Goal: Navigation & Orientation: Find specific page/section

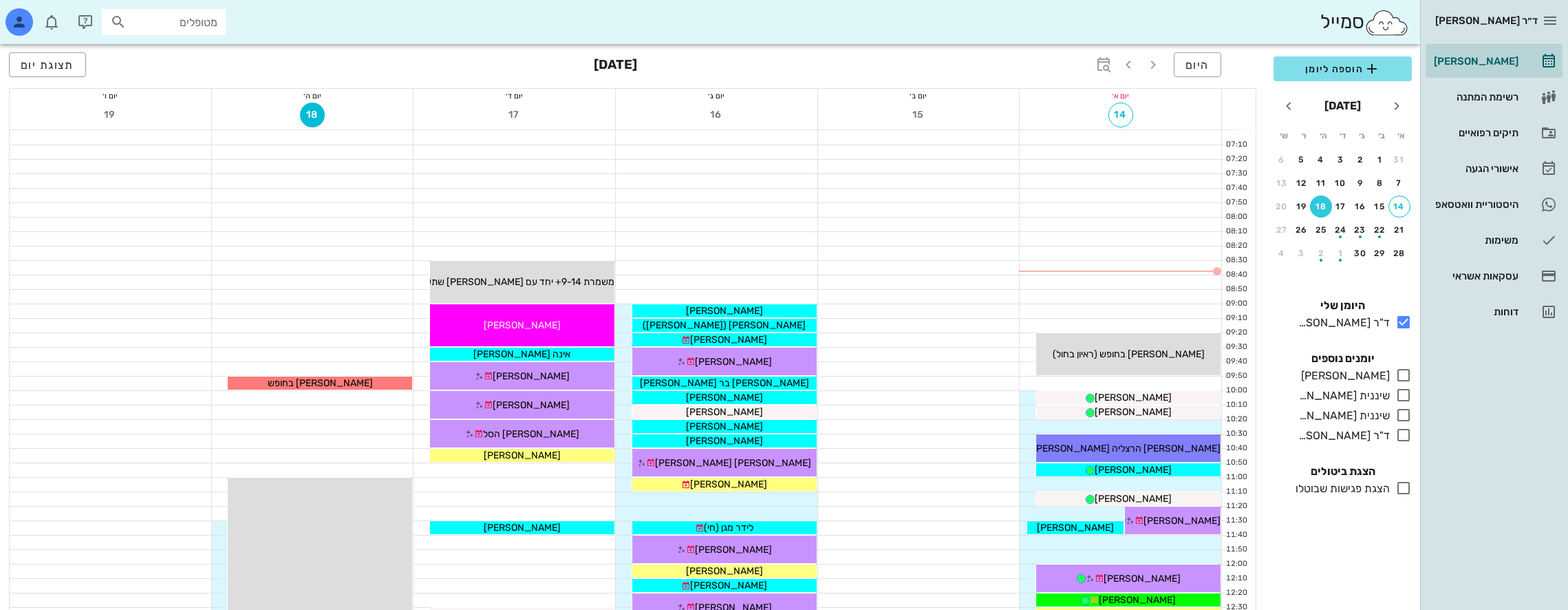
scroll to position [665, 0]
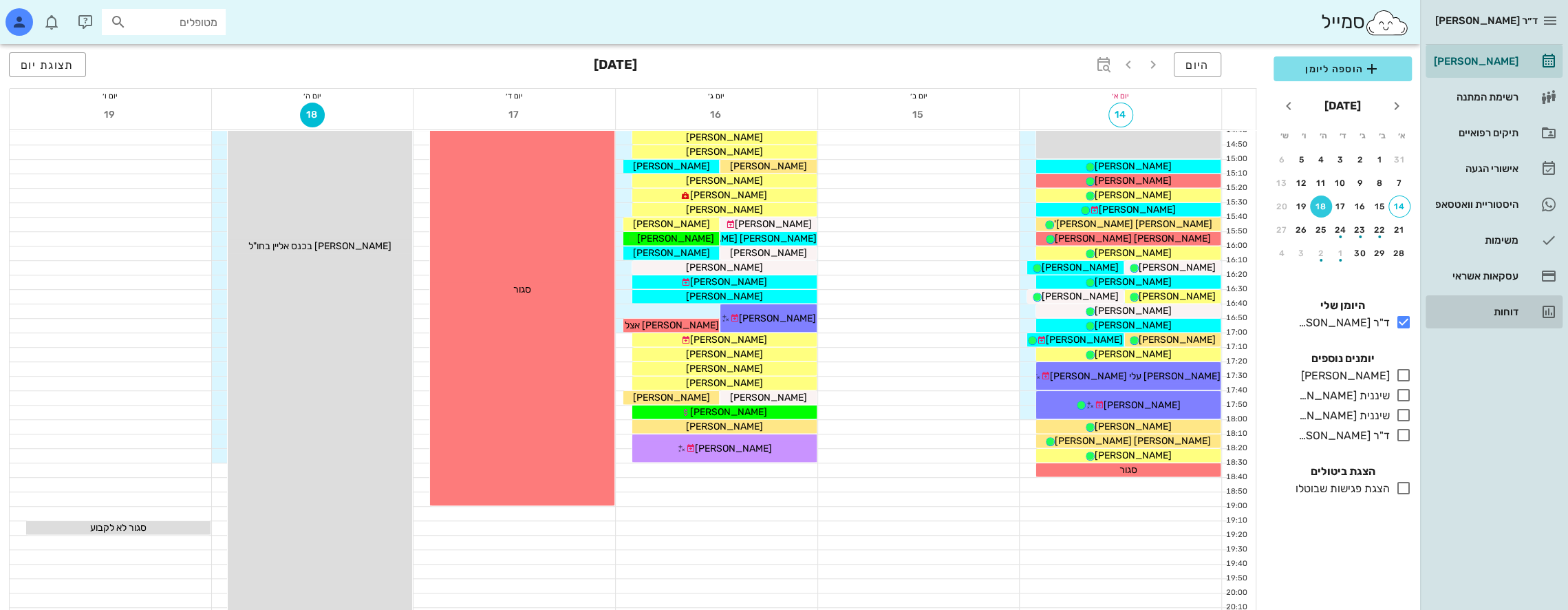
click at [1512, 305] on div "דוחות" at bounding box center [1474, 312] width 87 height 22
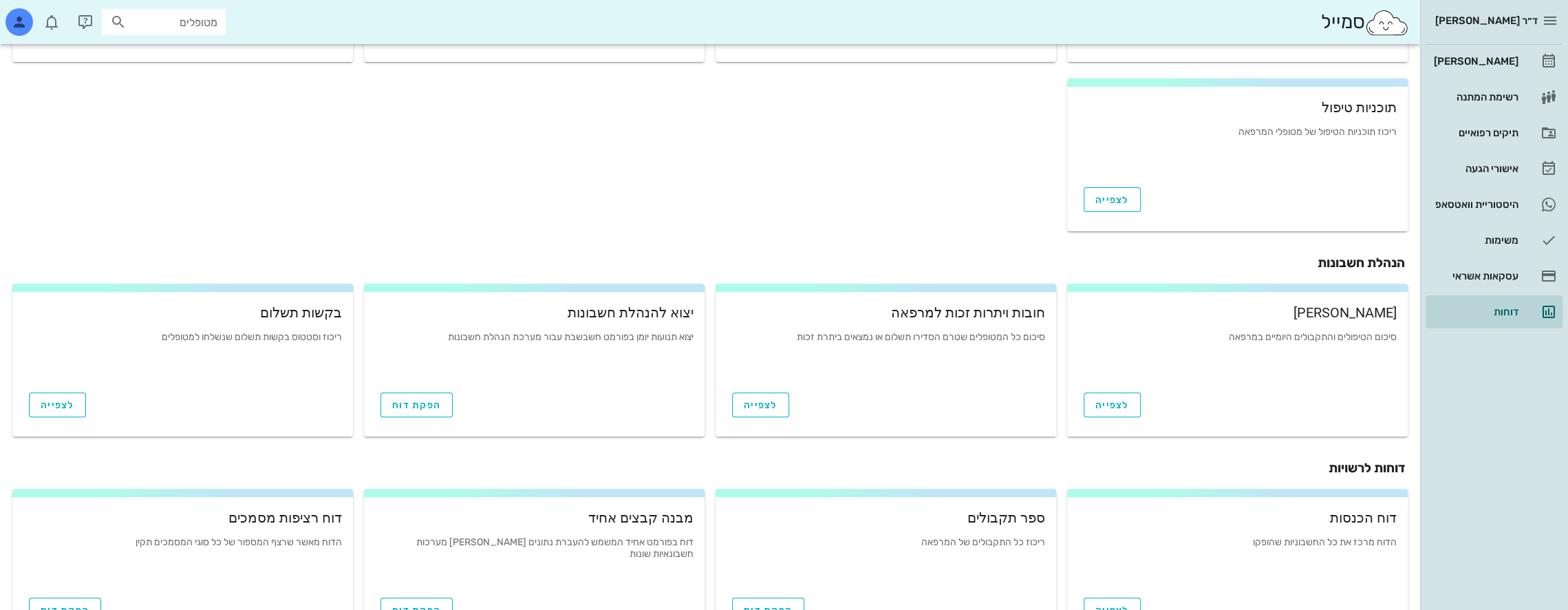
scroll to position [408, 0]
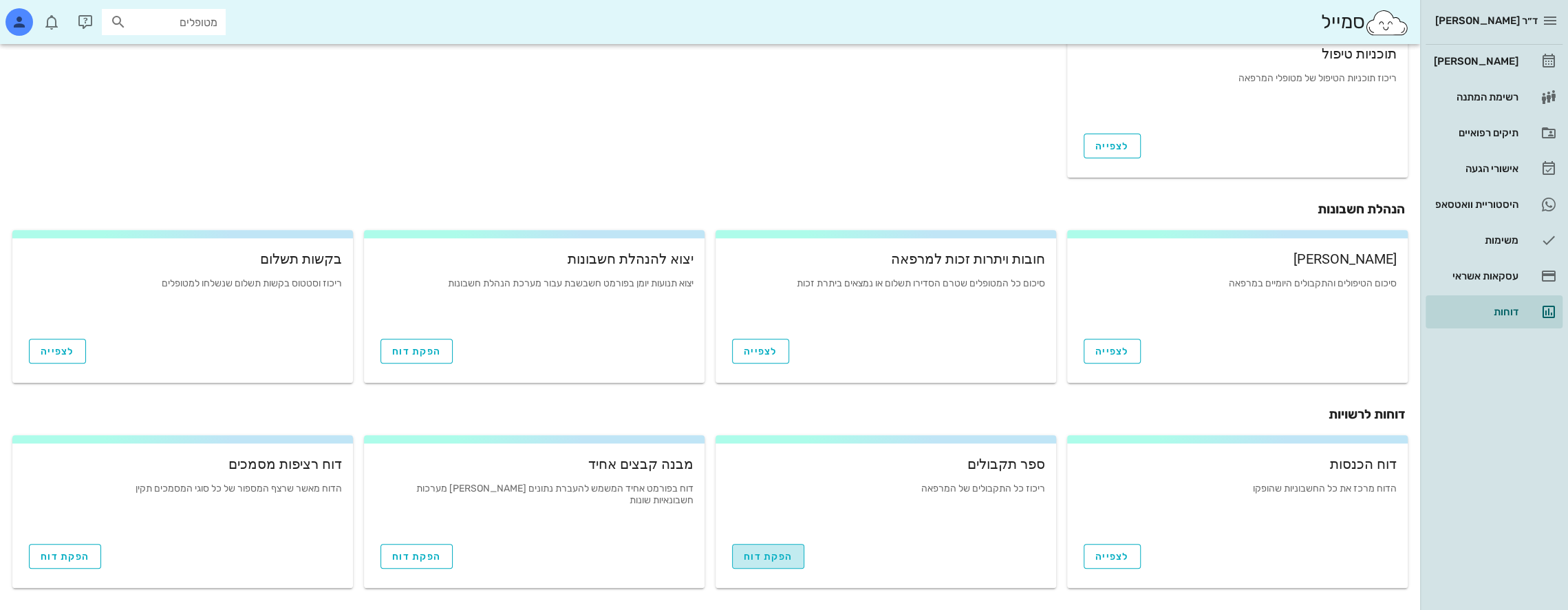
click at [780, 553] on span "הפקת דוח" at bounding box center [768, 557] width 49 height 12
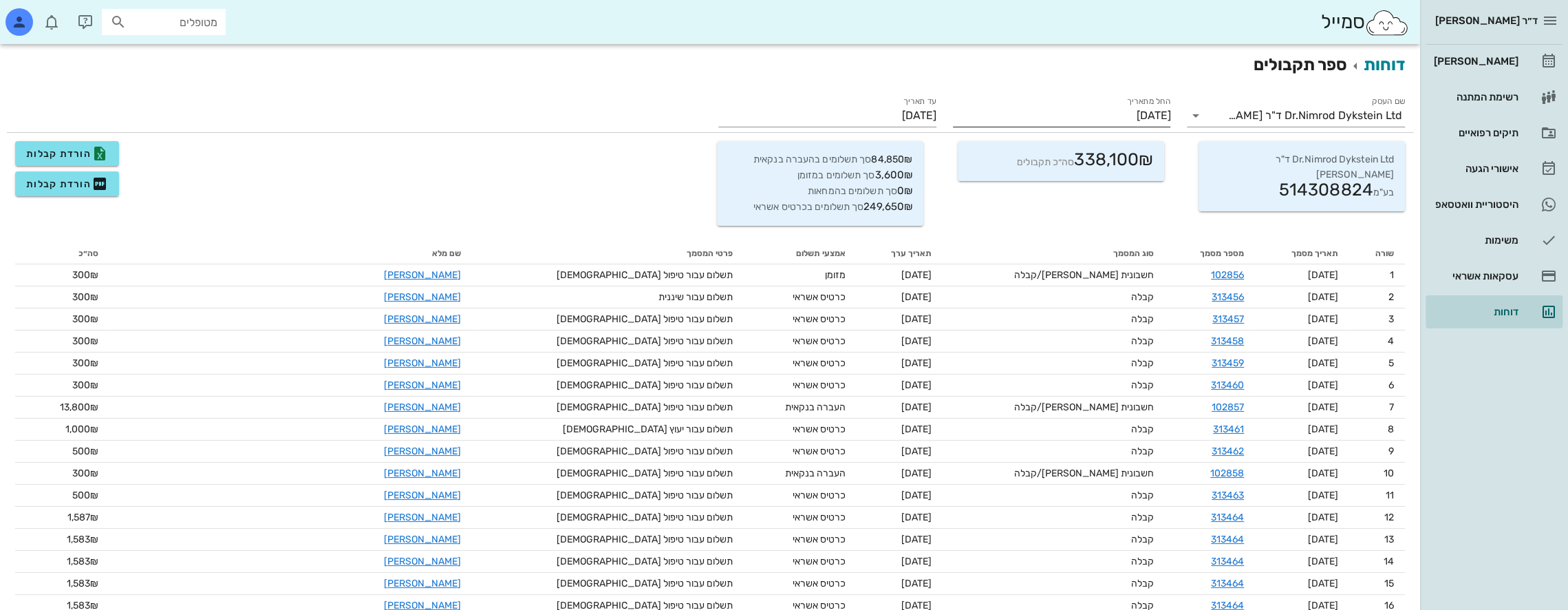
click at [1114, 122] on input "[DATE]" at bounding box center [1062, 116] width 218 height 22
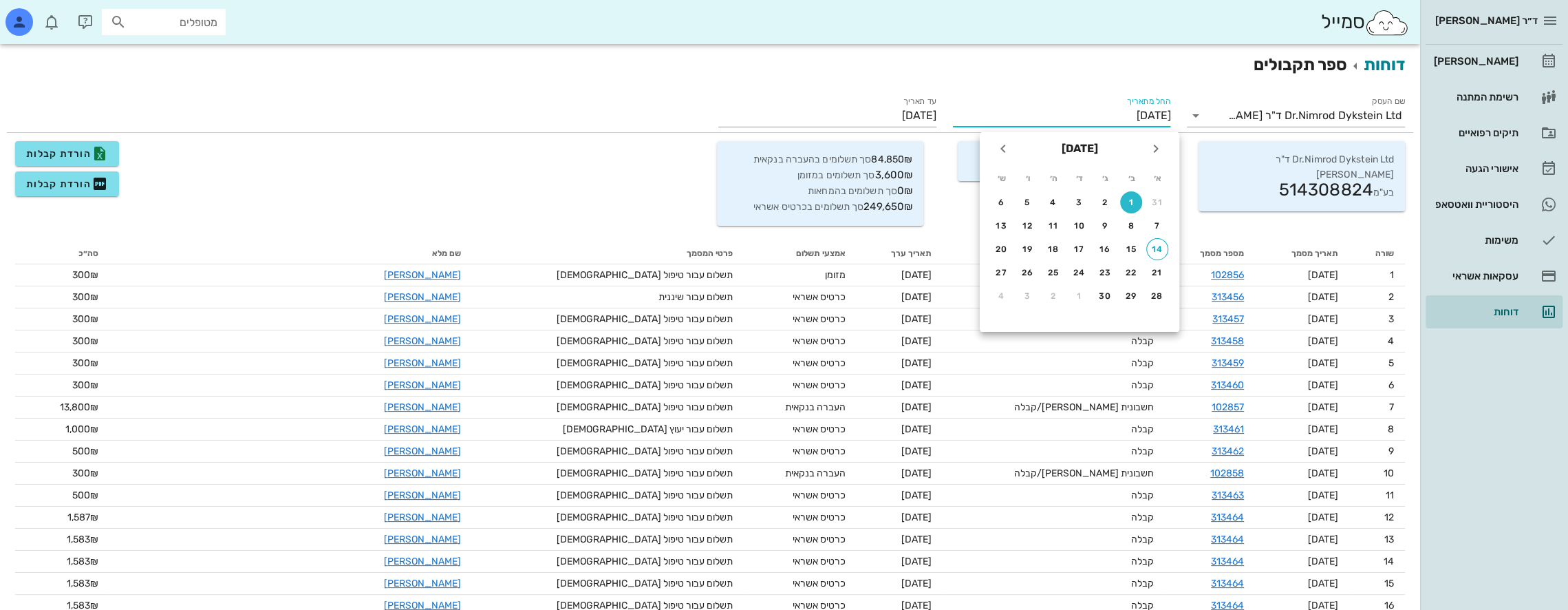
click at [1129, 202] on div "1" at bounding box center [1131, 202] width 22 height 10
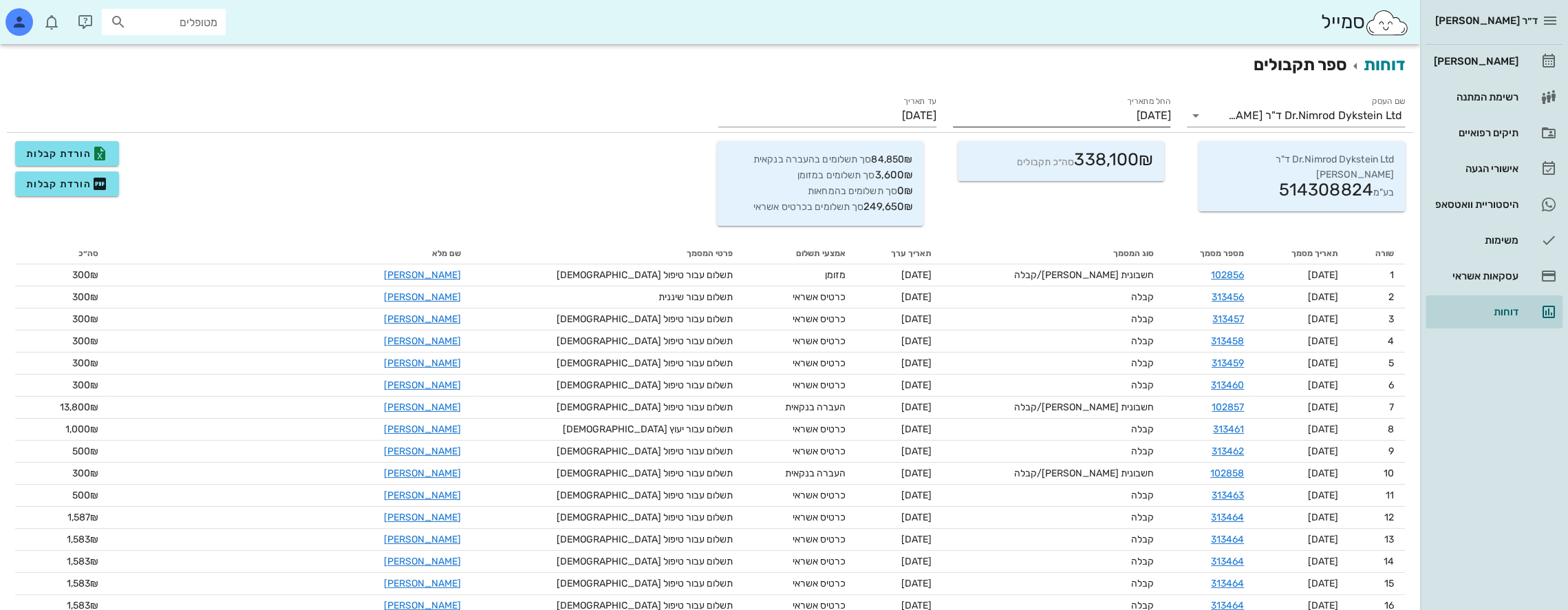
click at [1145, 106] on label "החל מתאריך" at bounding box center [1148, 102] width 43 height 10
click at [1145, 106] on input "[DATE]" at bounding box center [1062, 116] width 218 height 22
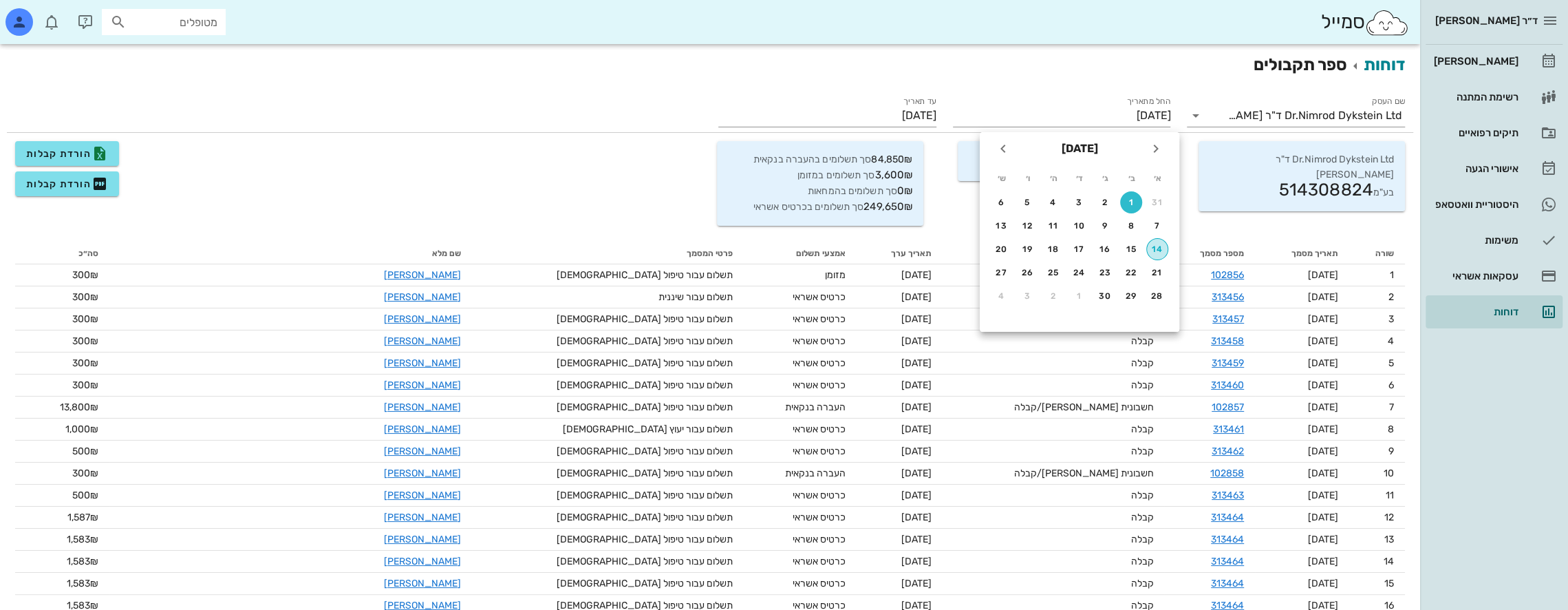
click at [1159, 252] on div "14" at bounding box center [1157, 249] width 21 height 10
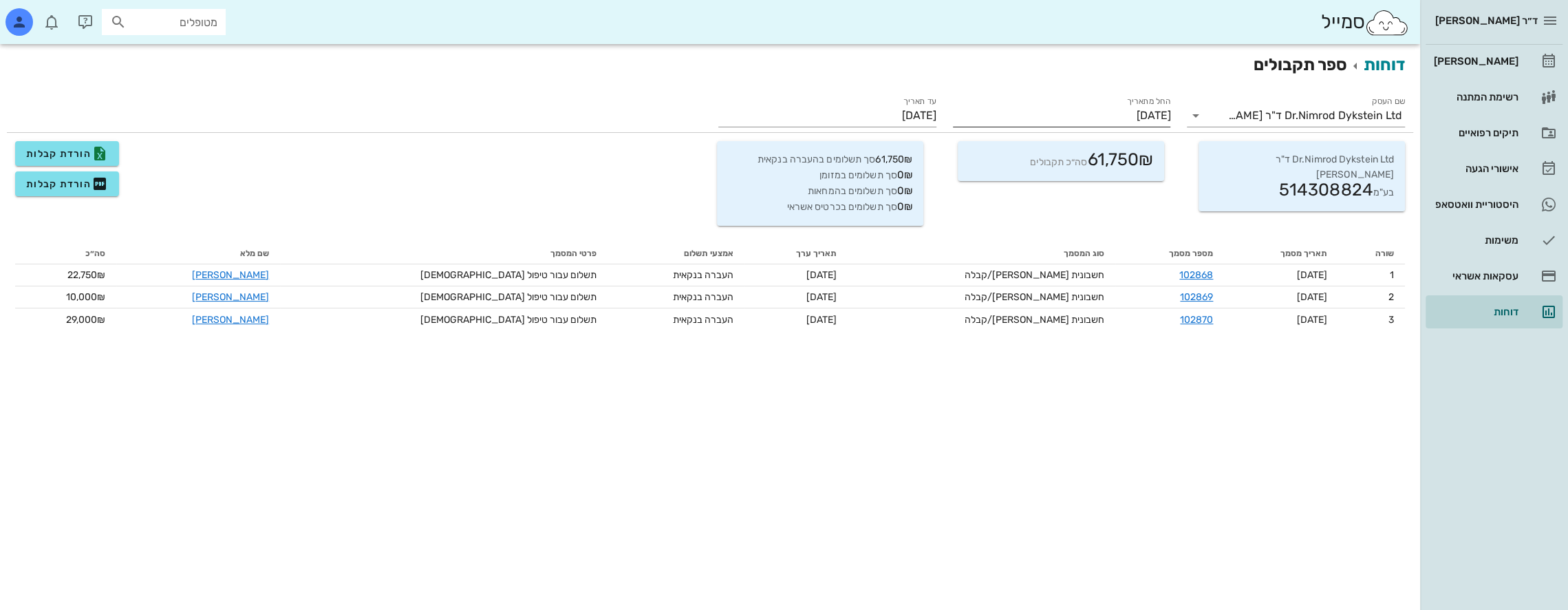
click at [1144, 117] on input "[DATE]" at bounding box center [1062, 116] width 218 height 22
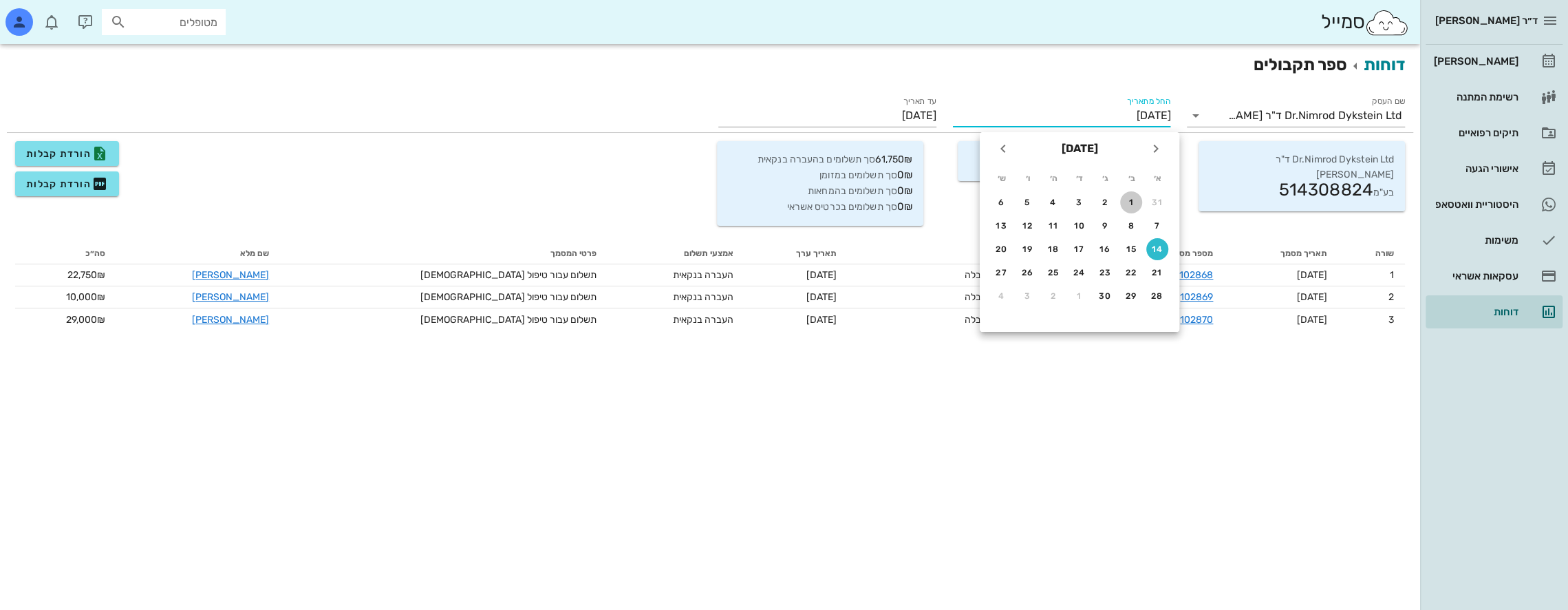
click at [1129, 202] on div "1" at bounding box center [1131, 202] width 22 height 10
type input "[DATE]"
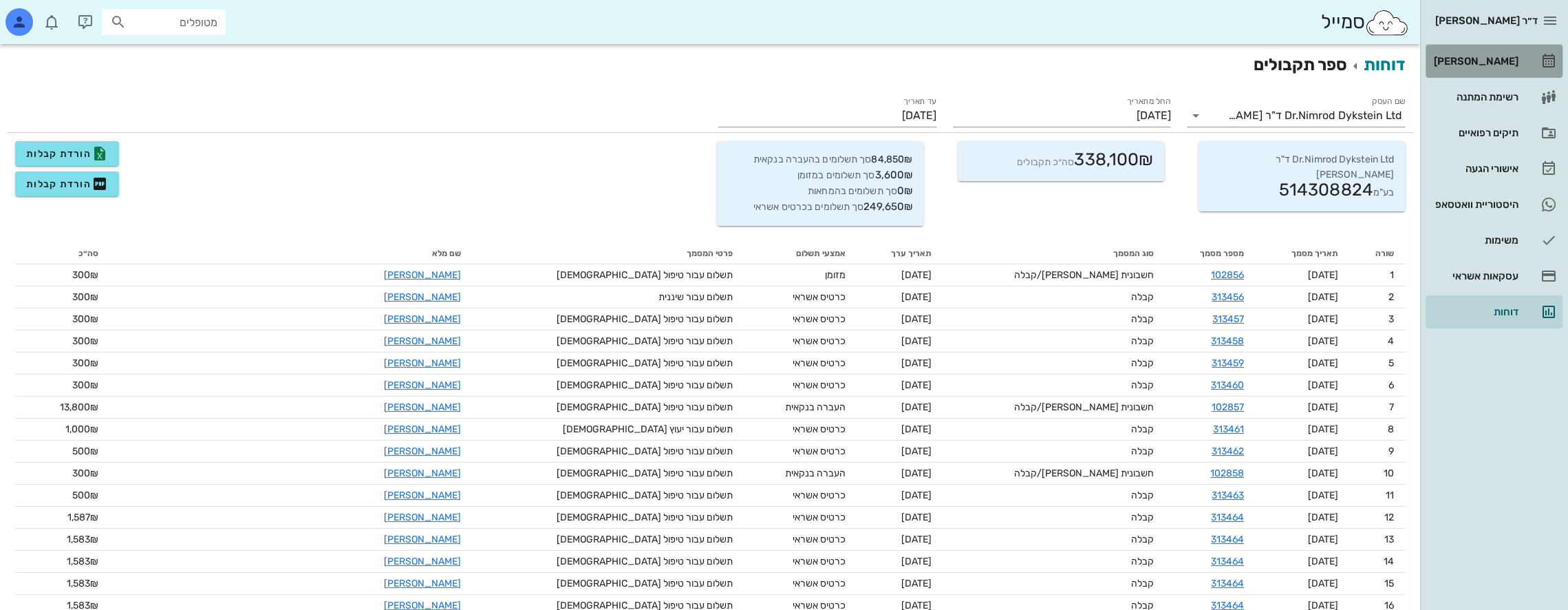
click at [1502, 54] on div "[PERSON_NAME]" at bounding box center [1474, 61] width 87 height 22
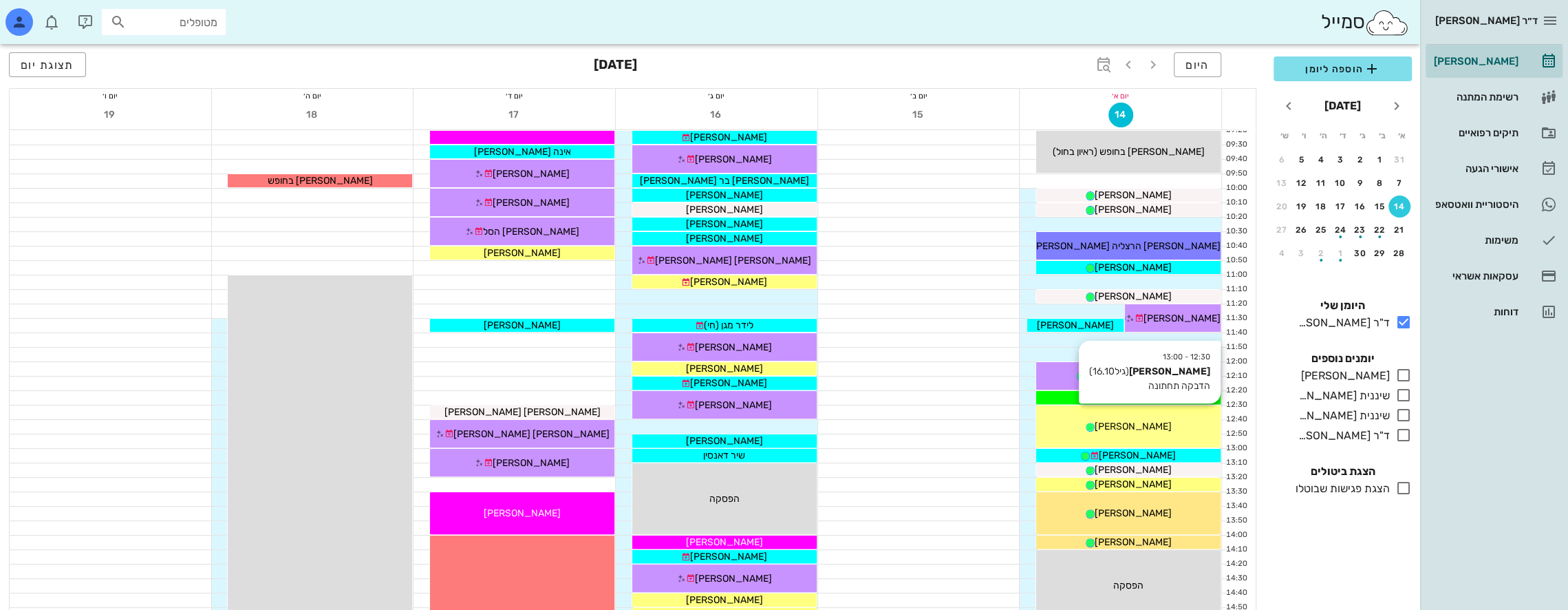
scroll to position [207, 0]
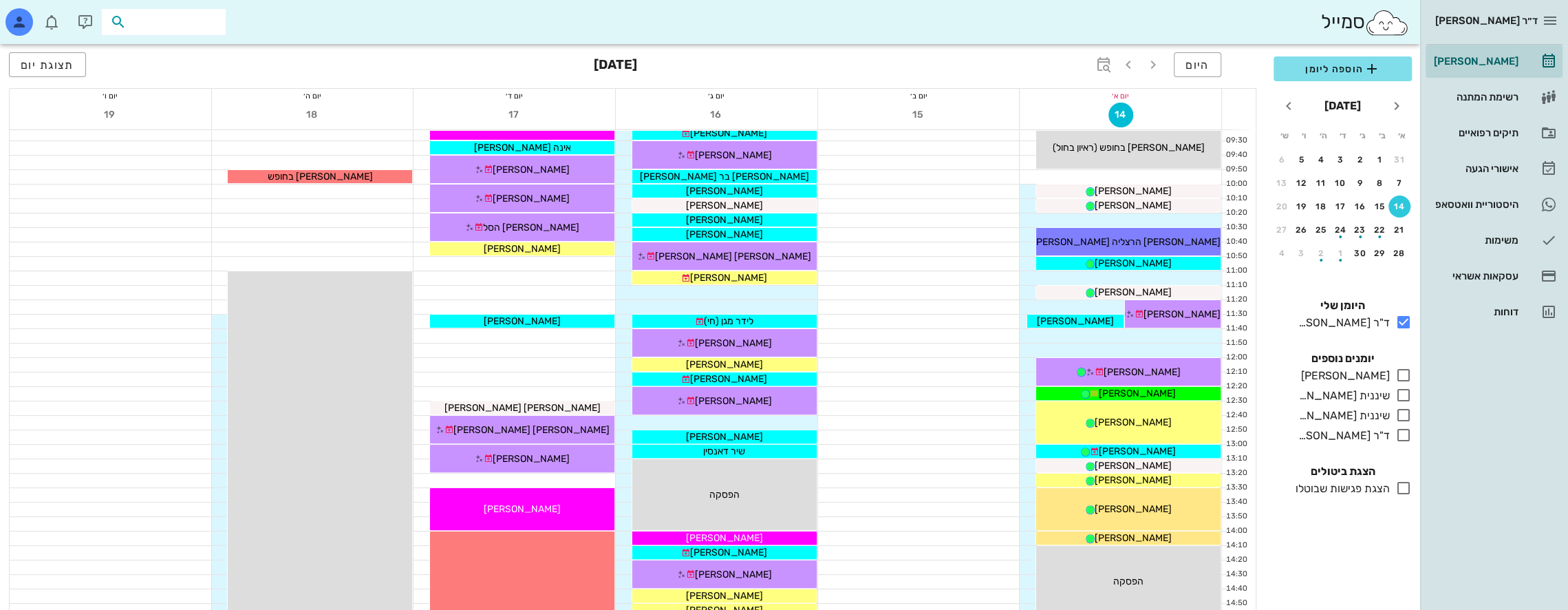
click at [172, 23] on input "text" at bounding box center [173, 22] width 88 height 18
type input "b"
type input "[PERSON_NAME]"
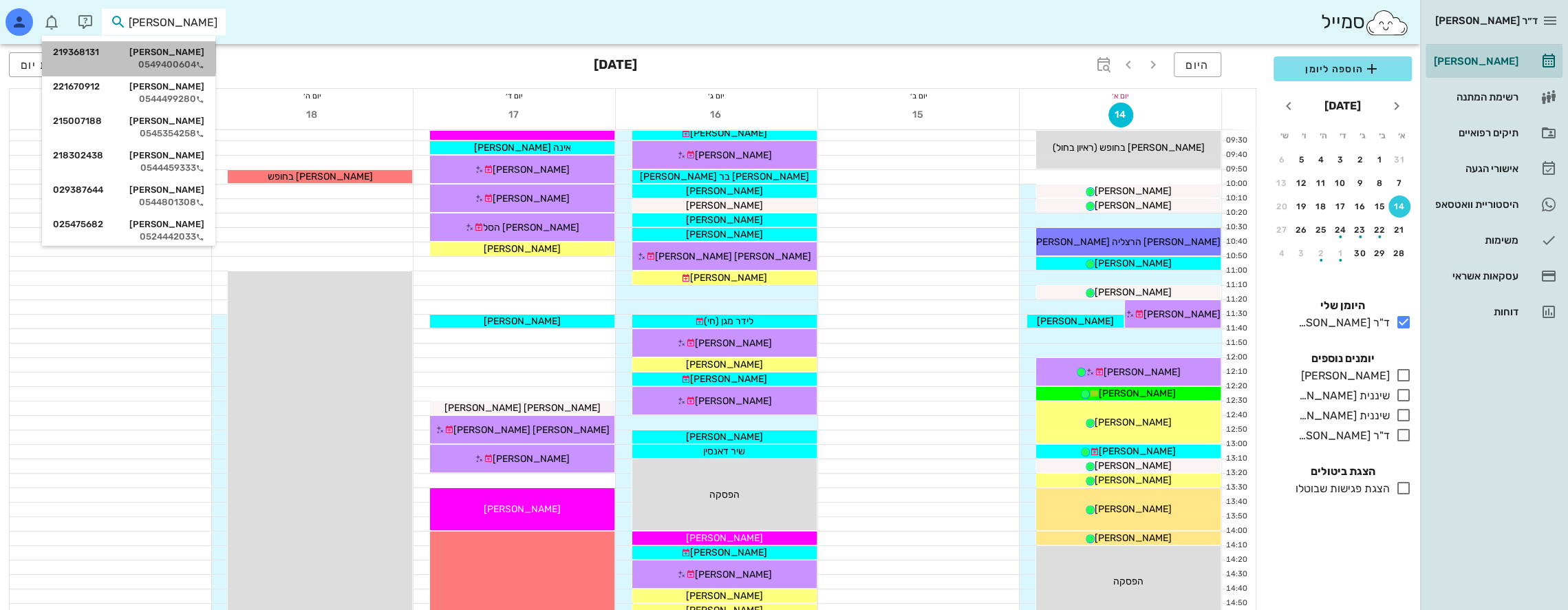
click at [192, 50] on div "[PERSON_NAME] 219368131" at bounding box center [129, 52] width 152 height 11
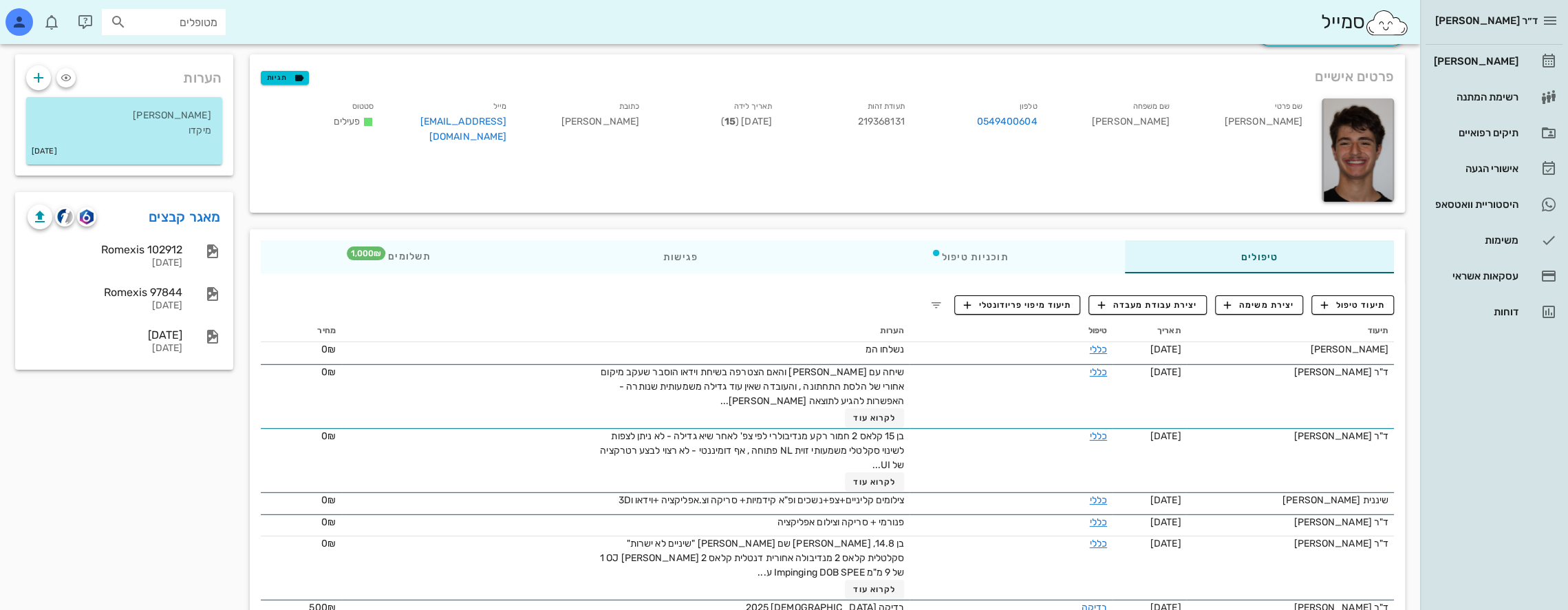
scroll to position [69, 0]
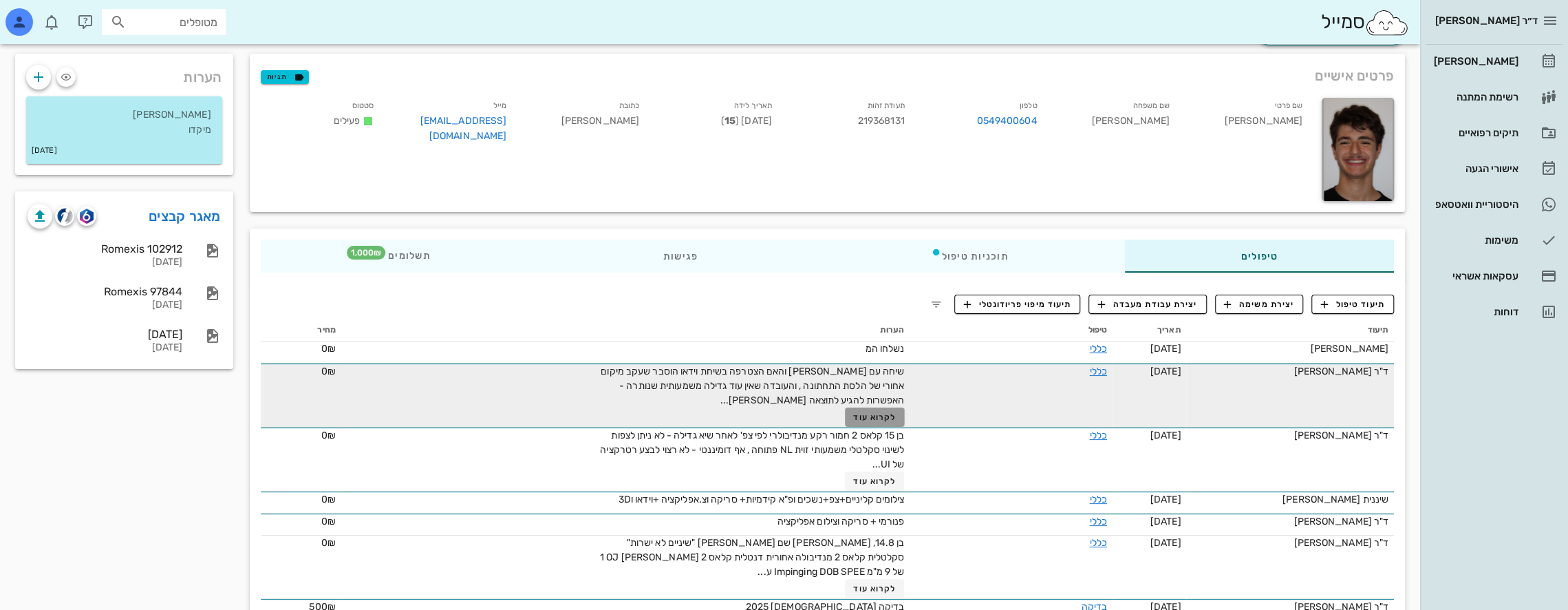
click at [895, 415] on span "לקרוא עוד" at bounding box center [874, 418] width 42 height 10
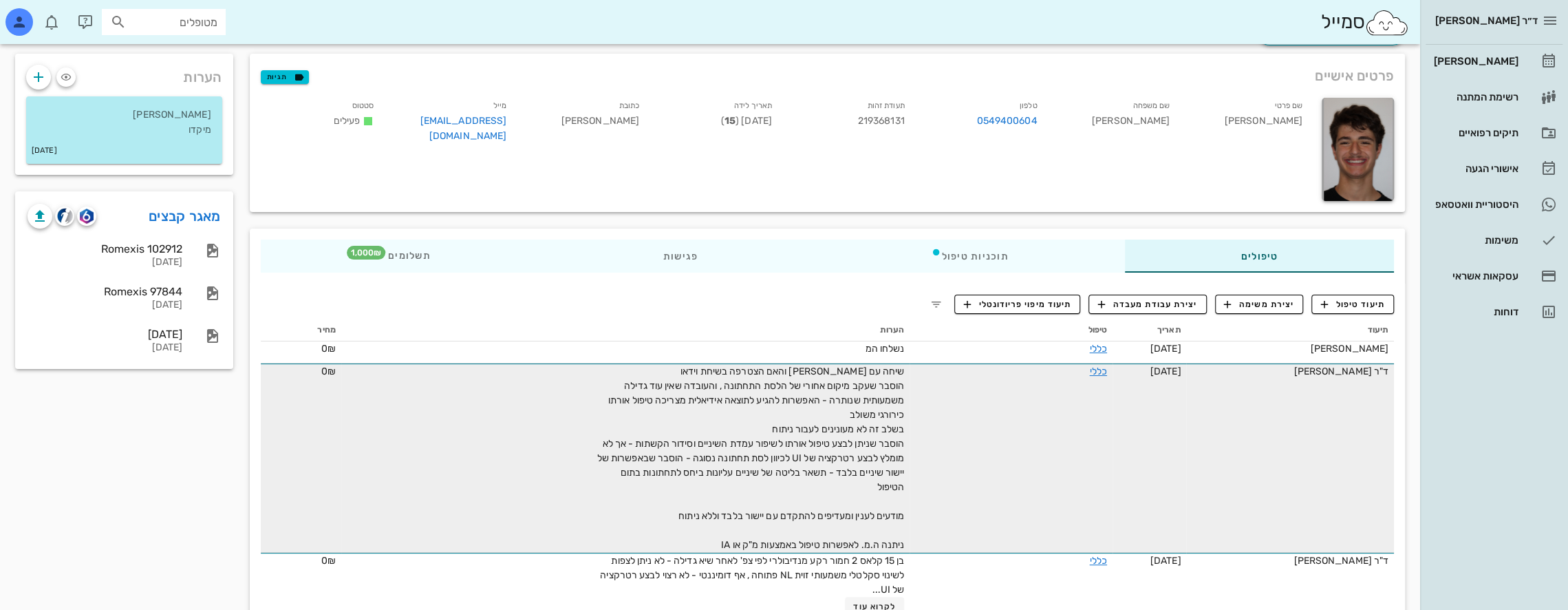
click at [204, 25] on input "מטופלים" at bounding box center [173, 22] width 88 height 18
type input "[PERSON_NAME]"
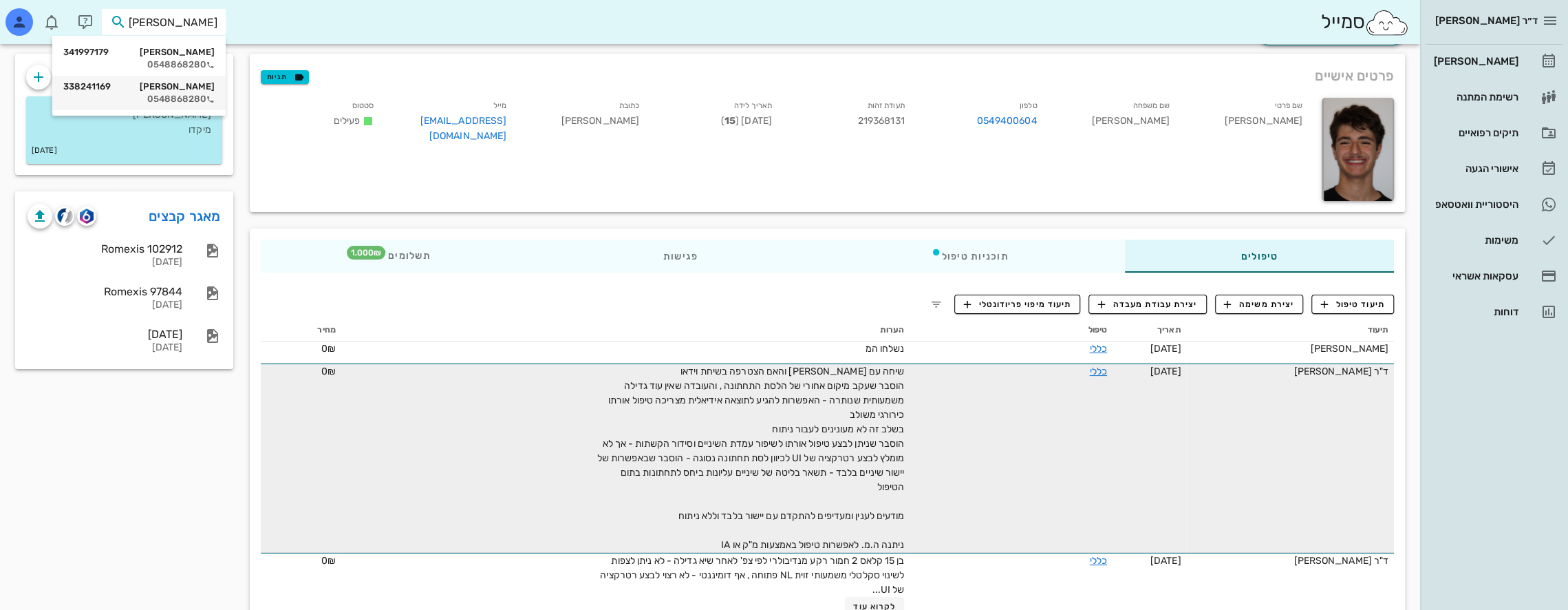
click at [177, 87] on div "[PERSON_NAME] 338241169" at bounding box center [139, 86] width 152 height 11
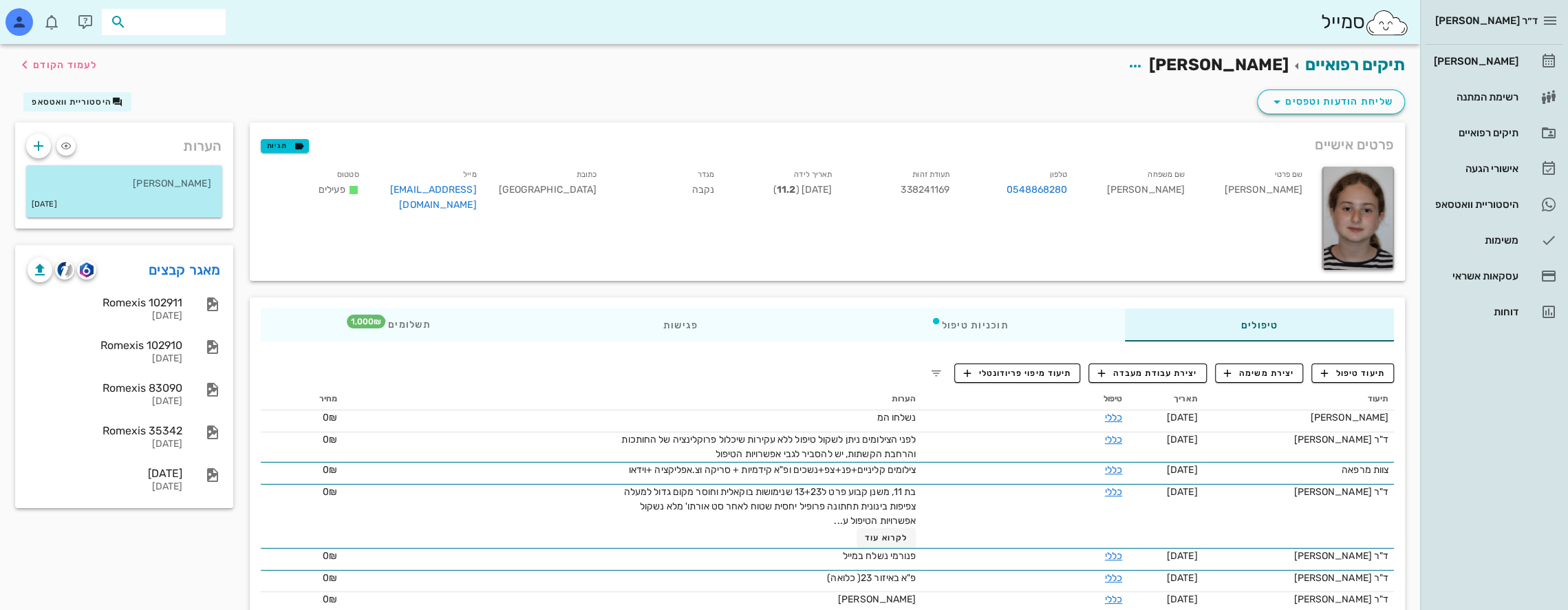
click at [207, 19] on input "text" at bounding box center [173, 22] width 88 height 18
type input "[PERSON_NAME]"
click at [156, 55] on div "[PERSON_NAME] 221639966" at bounding box center [139, 52] width 152 height 11
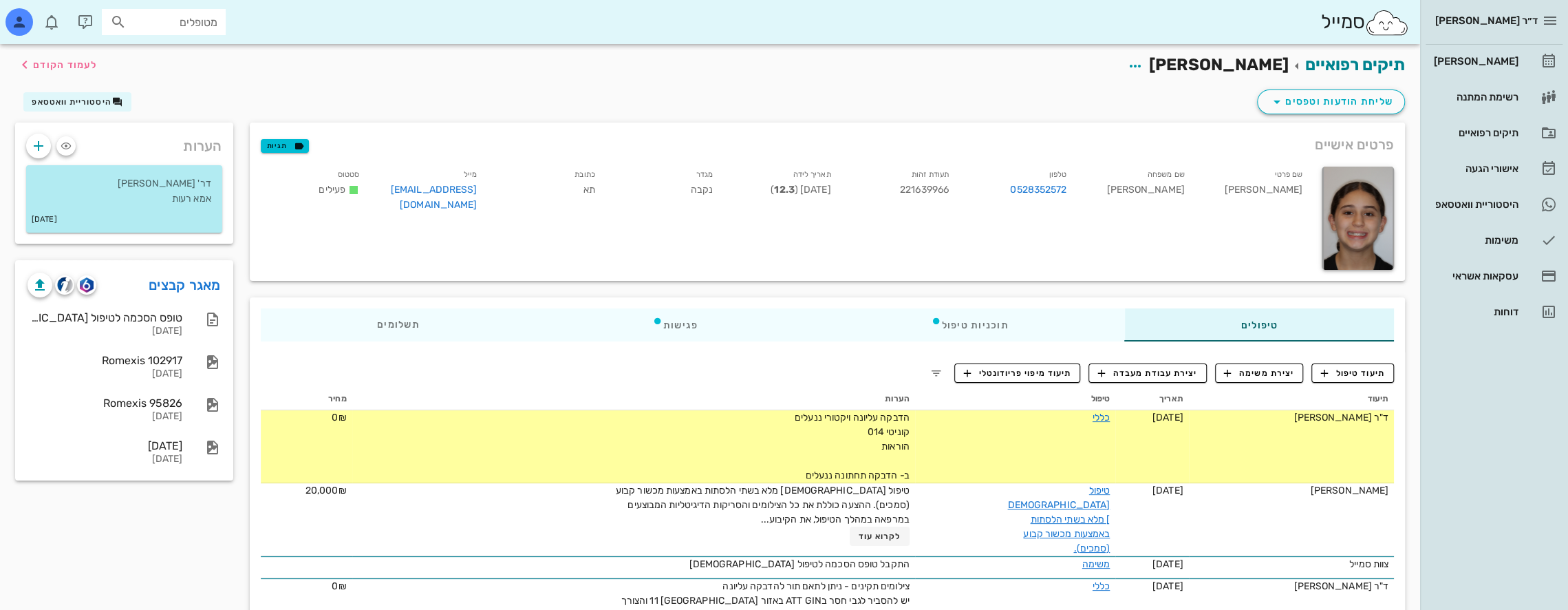
click at [194, 22] on input "מטופלים" at bounding box center [173, 22] width 88 height 18
type input "[PERSON_NAME]"
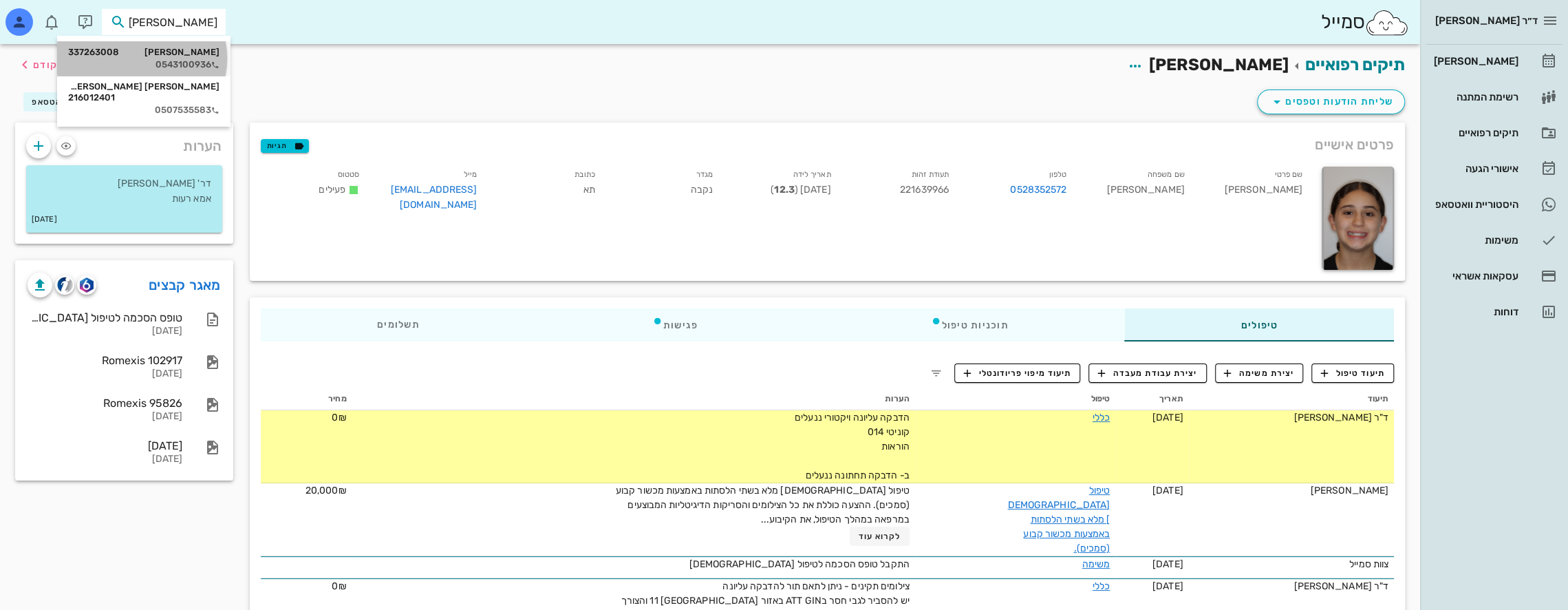
click at [193, 55] on div "[PERSON_NAME] 337263008" at bounding box center [144, 52] width 152 height 11
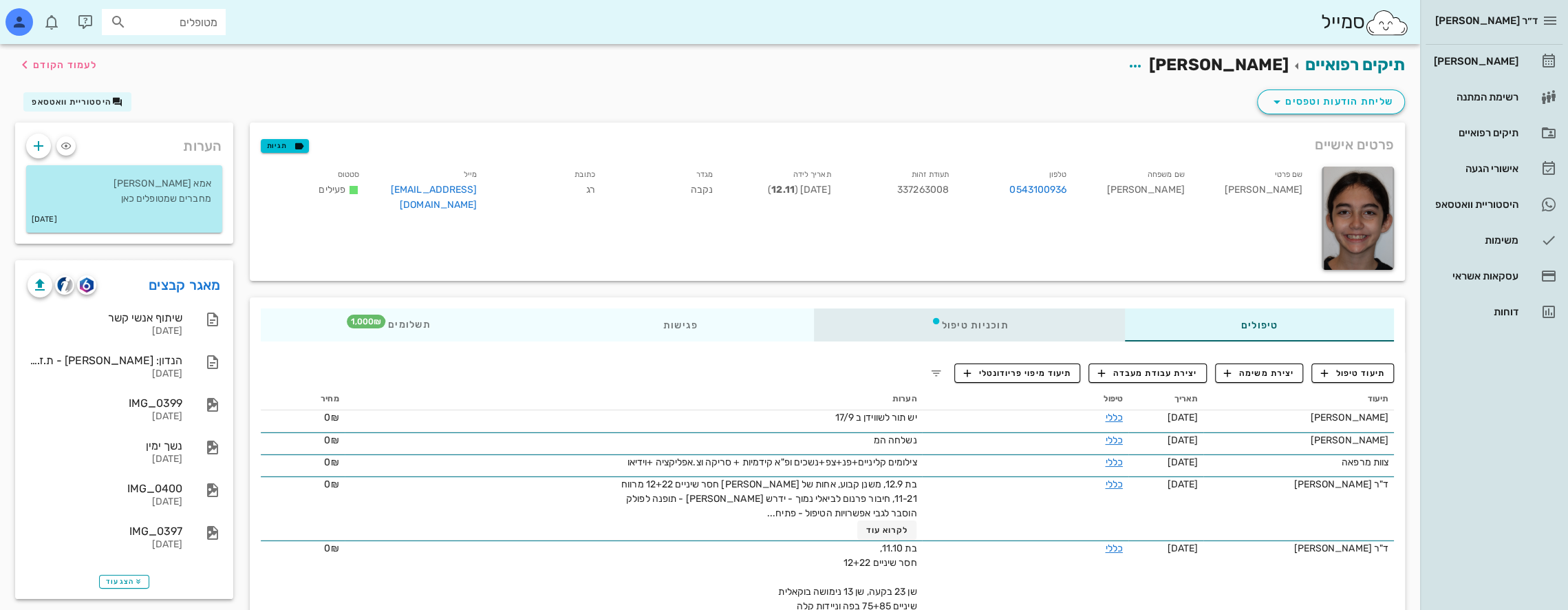
click at [1008, 322] on div "תוכניות טיפול" at bounding box center [968, 325] width 311 height 33
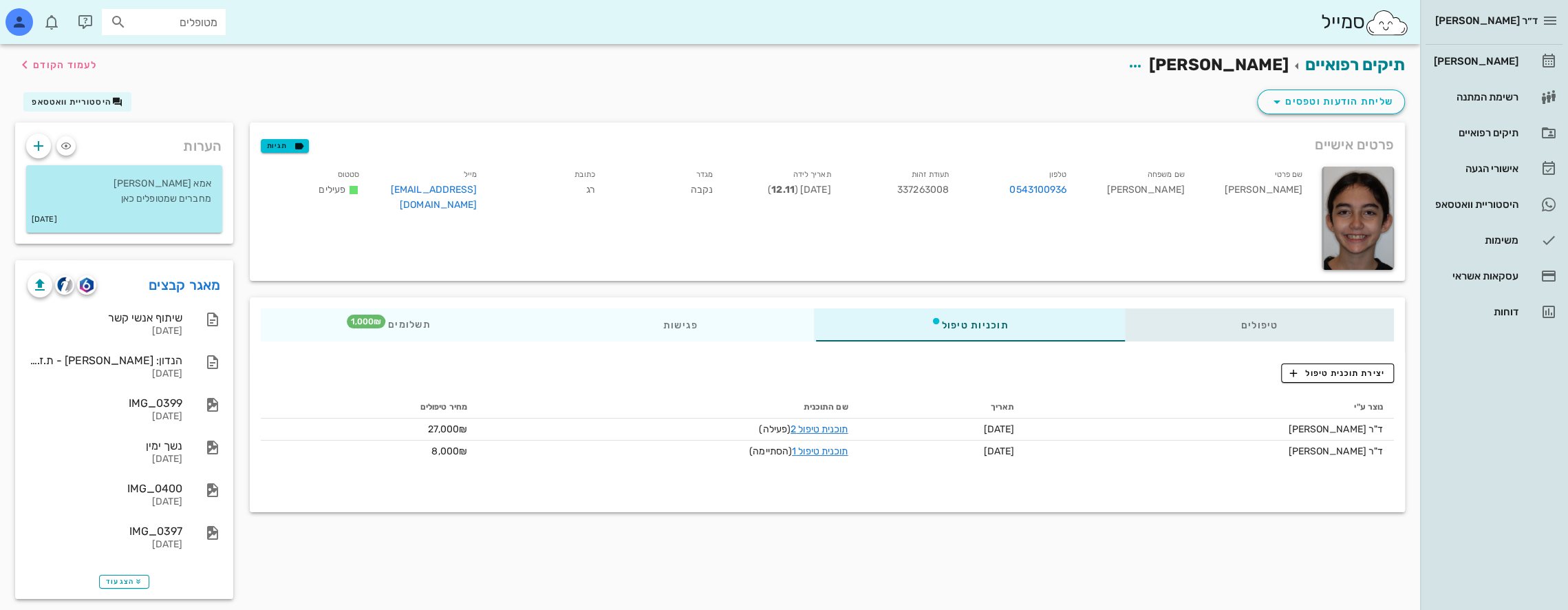
click at [1263, 319] on div "טיפולים" at bounding box center [1259, 325] width 270 height 33
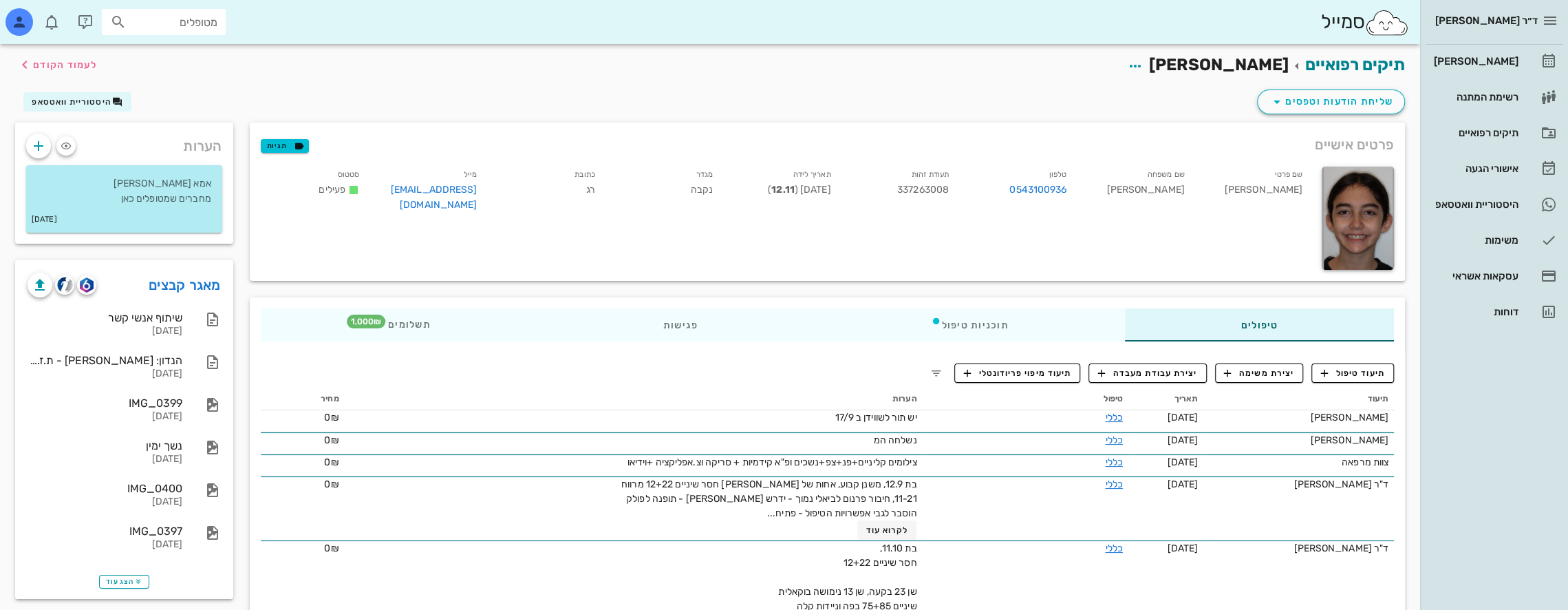
click at [180, 27] on input "מטופלים" at bounding box center [173, 22] width 88 height 18
type input "איוו"
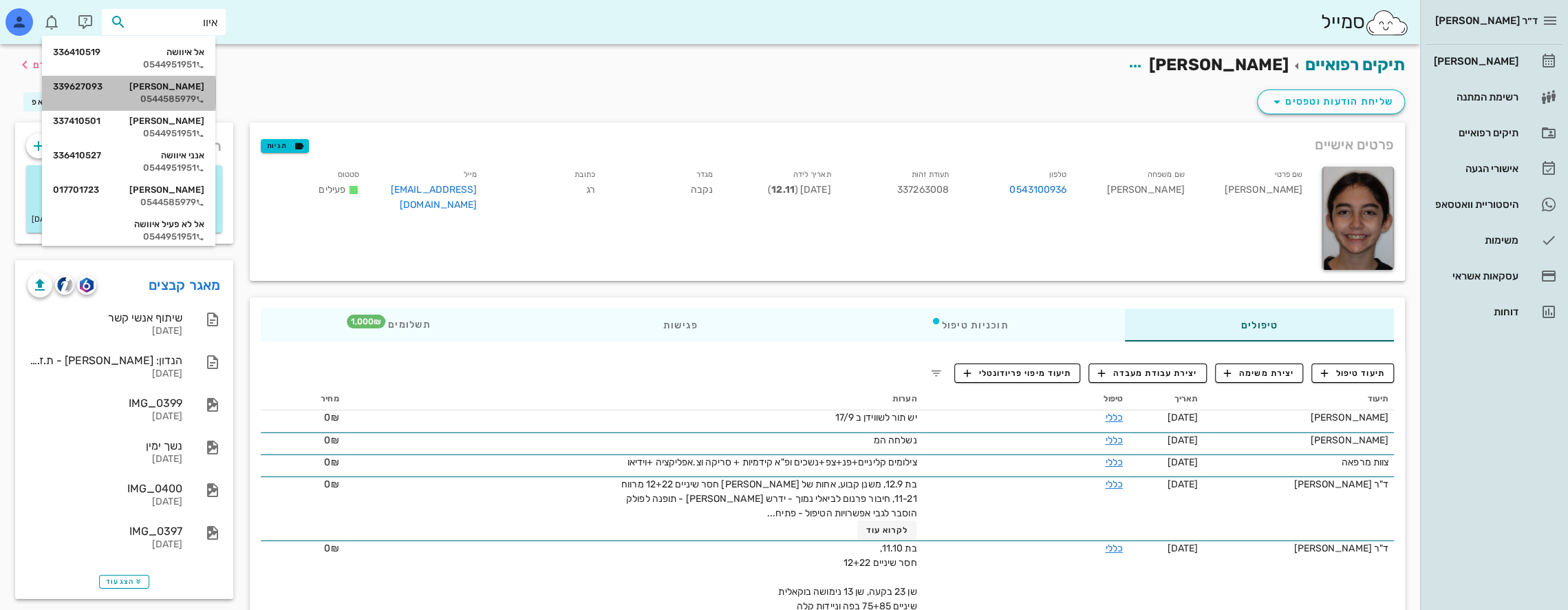
click at [187, 83] on div "[PERSON_NAME] 339627093" at bounding box center [129, 86] width 152 height 11
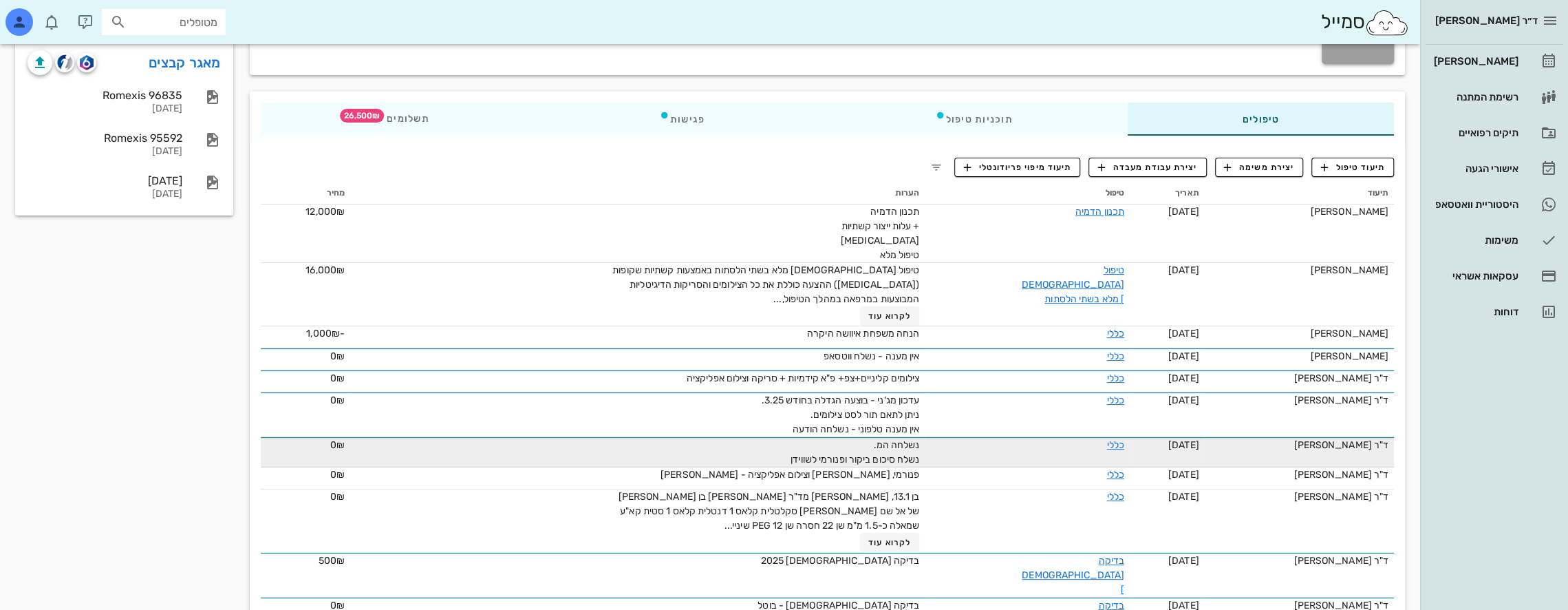
scroll to position [207, 0]
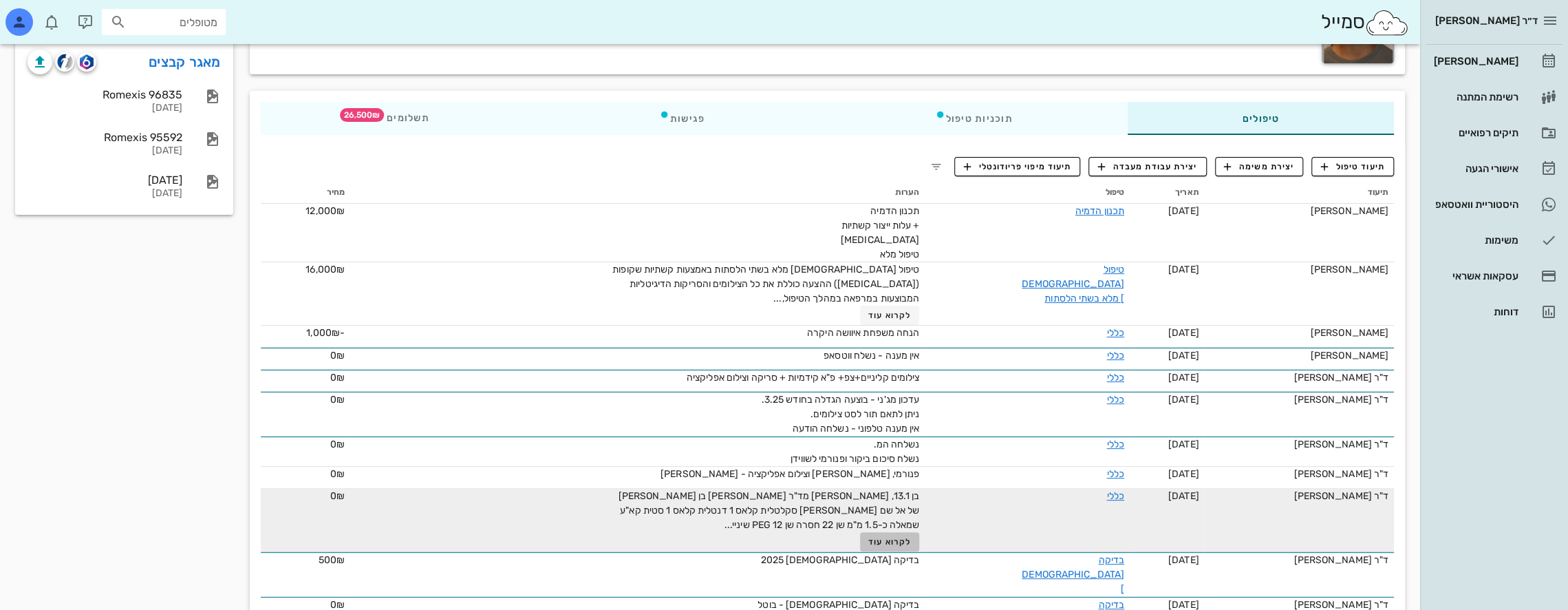
click at [877, 537] on span "לקרוא עוד" at bounding box center [889, 542] width 42 height 10
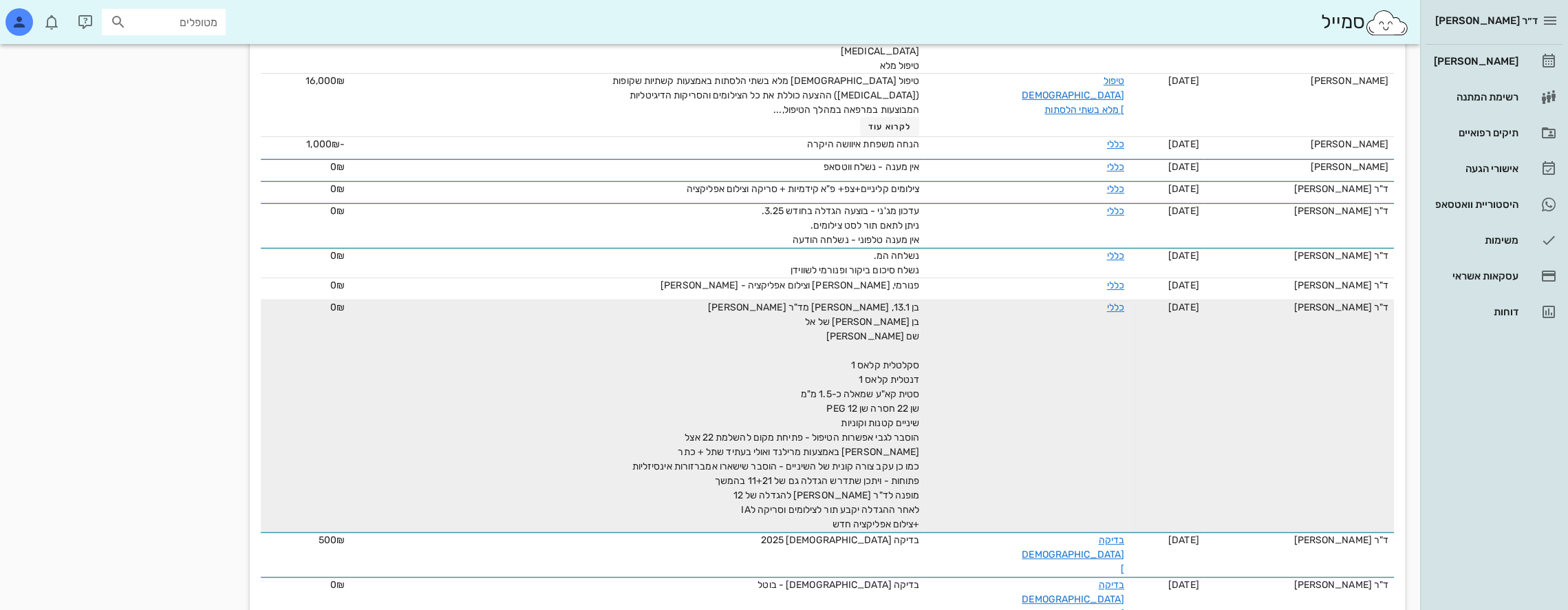
scroll to position [407, 0]
